Goal: Information Seeking & Learning: Learn about a topic

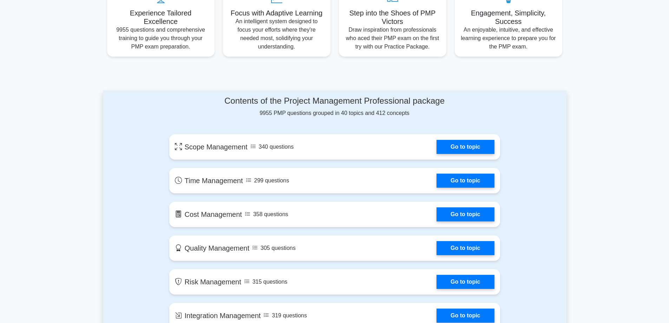
scroll to position [316, 0]
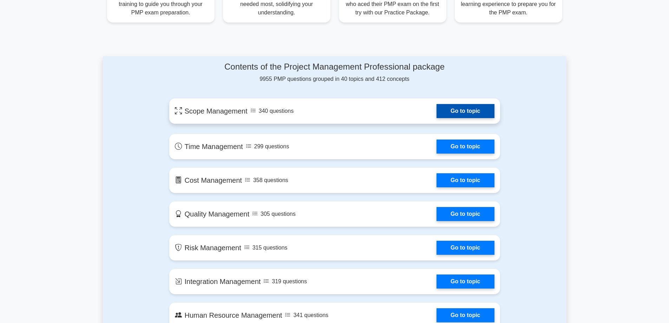
click at [471, 110] on link "Go to topic" at bounding box center [466, 111] width 58 height 14
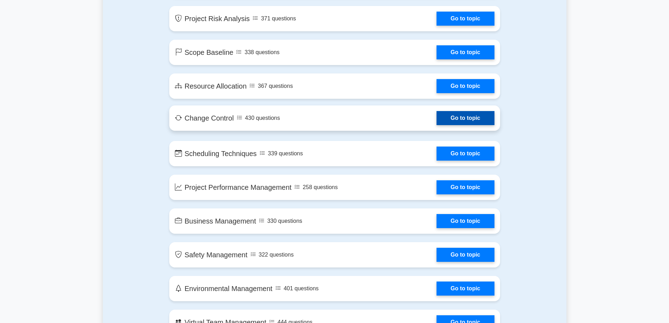
scroll to position [1124, 0]
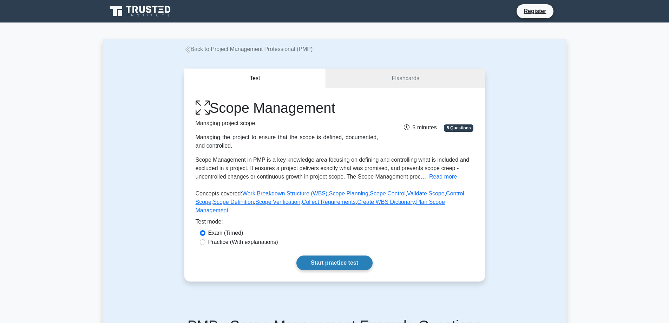
click at [320, 255] on link "Start practice test" at bounding box center [334, 262] width 76 height 15
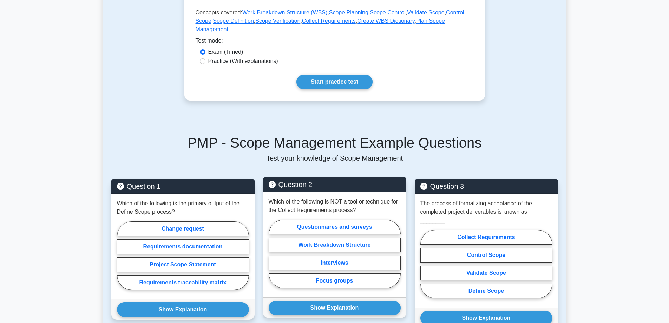
scroll to position [281, 0]
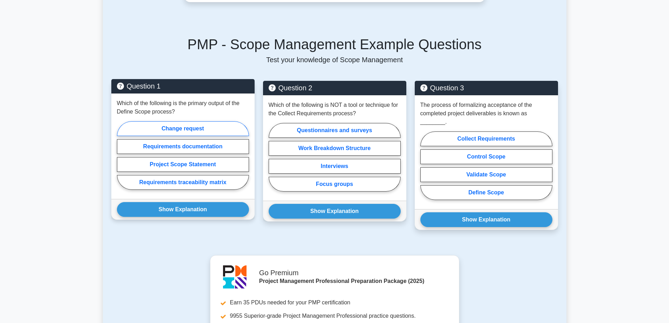
click at [180, 121] on label "Change request" at bounding box center [183, 128] width 132 height 15
click at [122, 155] on input "Change request" at bounding box center [119, 157] width 5 height 5
radio input "true"
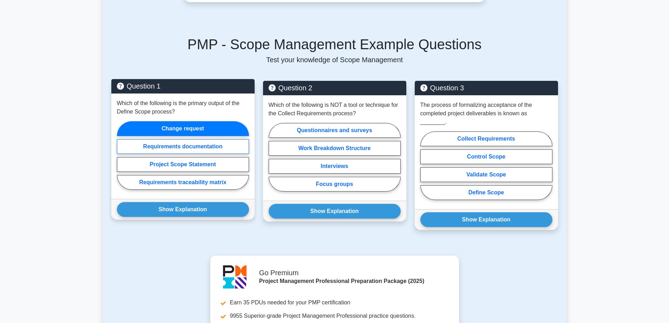
click at [192, 139] on label "Requirements documentation" at bounding box center [183, 146] width 132 height 15
click at [122, 155] on input "Requirements documentation" at bounding box center [119, 157] width 5 height 5
radio input "true"
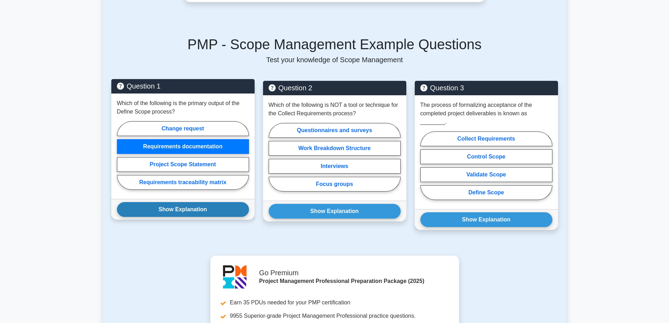
click at [163, 202] on button "Show Explanation" at bounding box center [183, 209] width 132 height 15
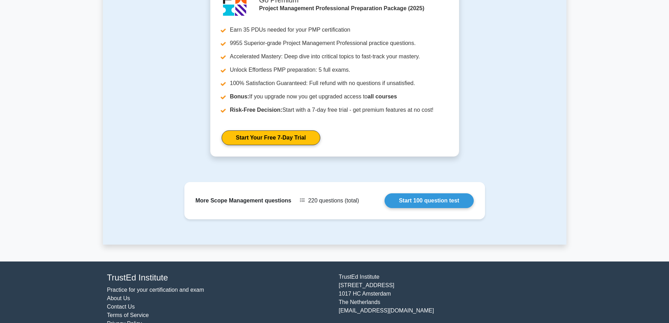
scroll to position [654, 0]
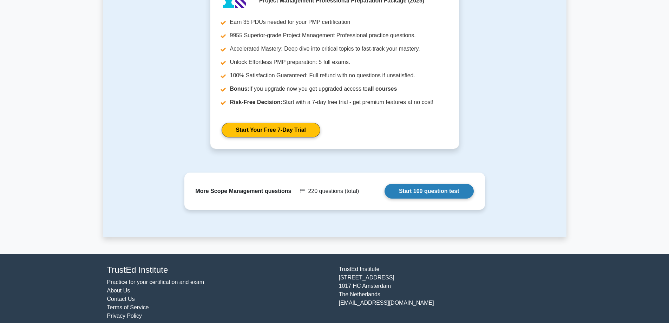
click at [407, 184] on link "Start 100 question test" at bounding box center [429, 191] width 89 height 15
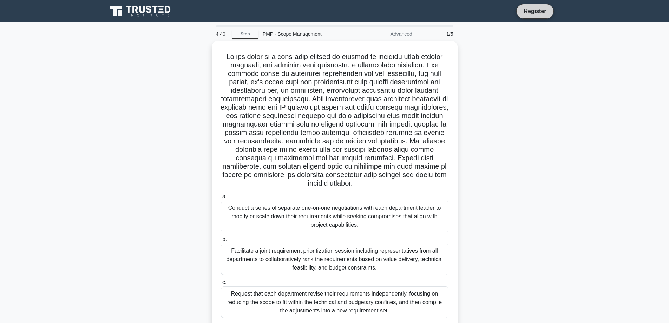
click at [534, 8] on link "Register" at bounding box center [534, 11] width 31 height 9
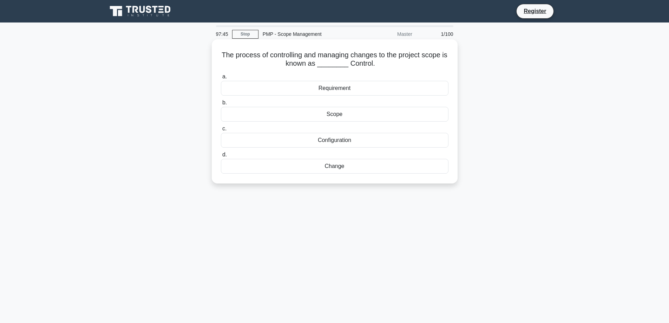
click at [335, 87] on div "Requirement" at bounding box center [335, 88] width 228 height 15
click at [221, 79] on input "a. Requirement" at bounding box center [221, 76] width 0 height 5
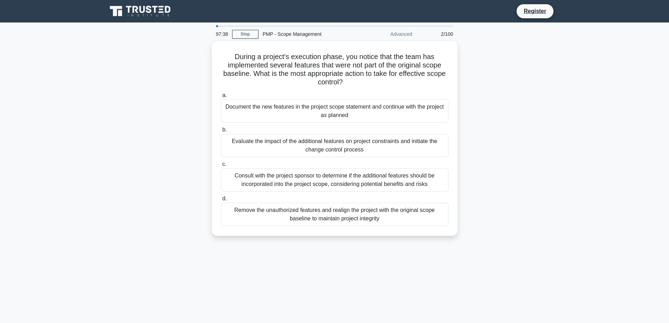
click at [409, 38] on div "Advanced" at bounding box center [385, 34] width 61 height 14
drag, startPoint x: 417, startPoint y: 32, endPoint x: 412, endPoint y: 32, distance: 4.6
click at [412, 32] on div "97:37 Stop PMP - Scope Management Advanced 2/100" at bounding box center [335, 34] width 246 height 14
